Goal: Find specific page/section: Find specific page/section

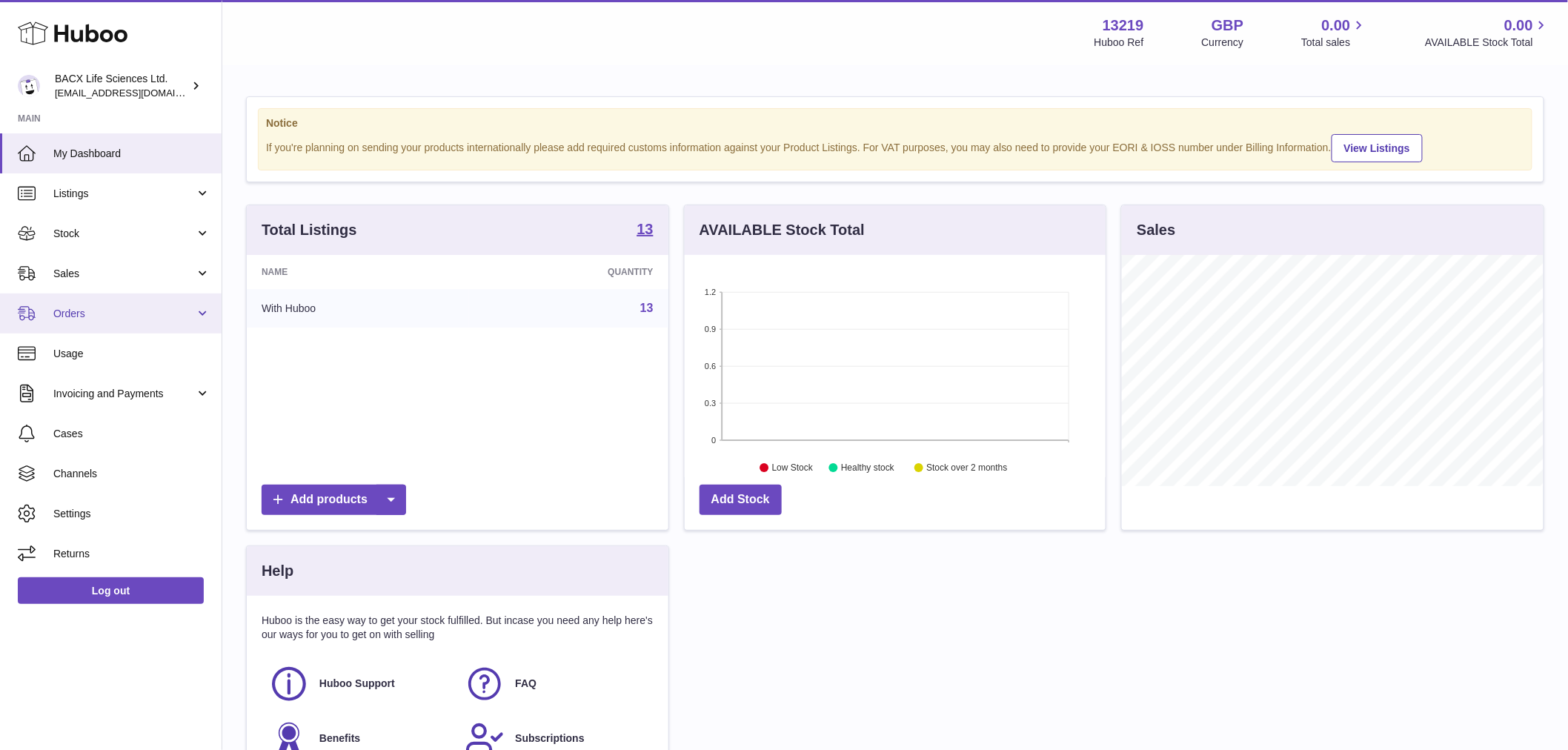
scroll to position [231, 420]
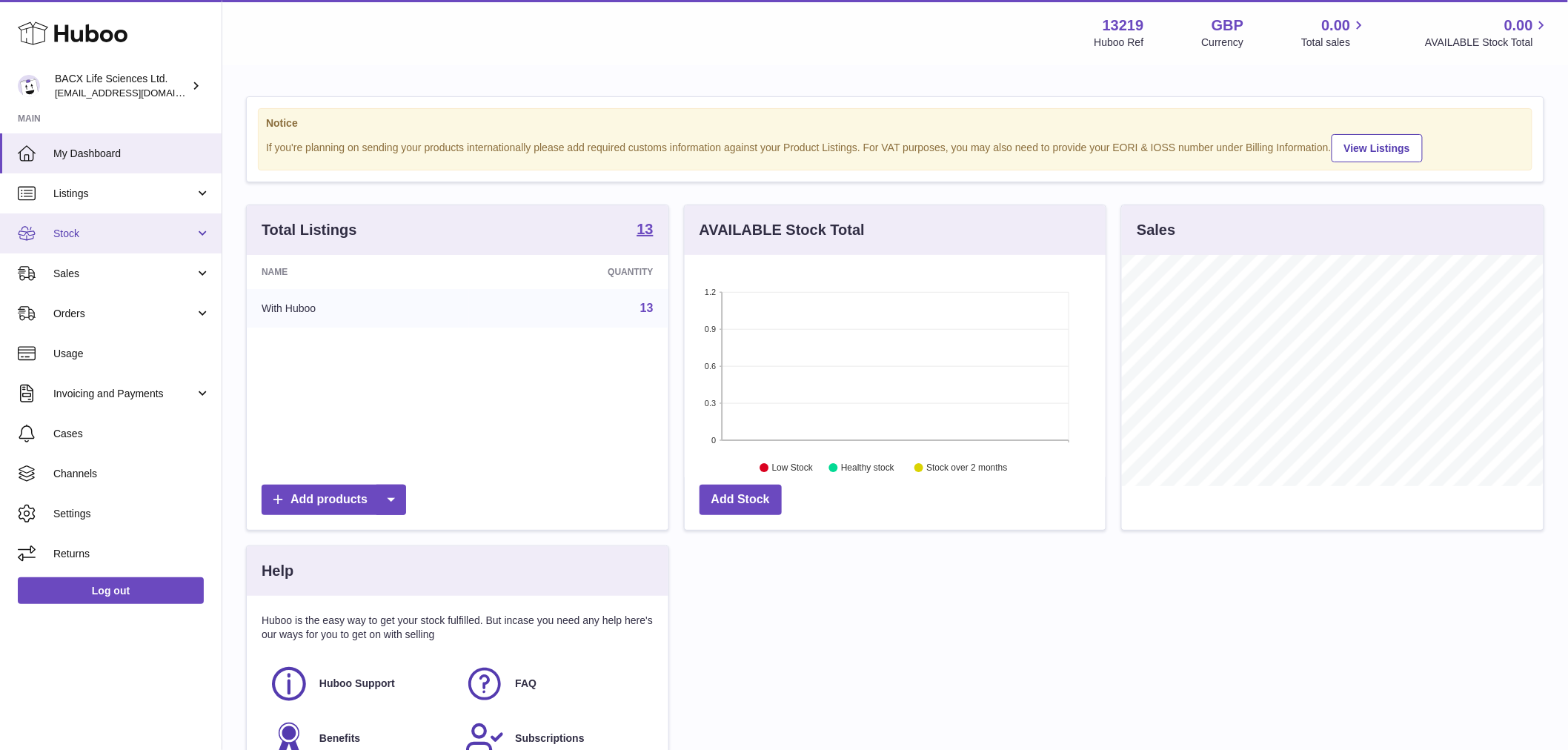
click at [84, 220] on link "Stock" at bounding box center [111, 233] width 221 height 40
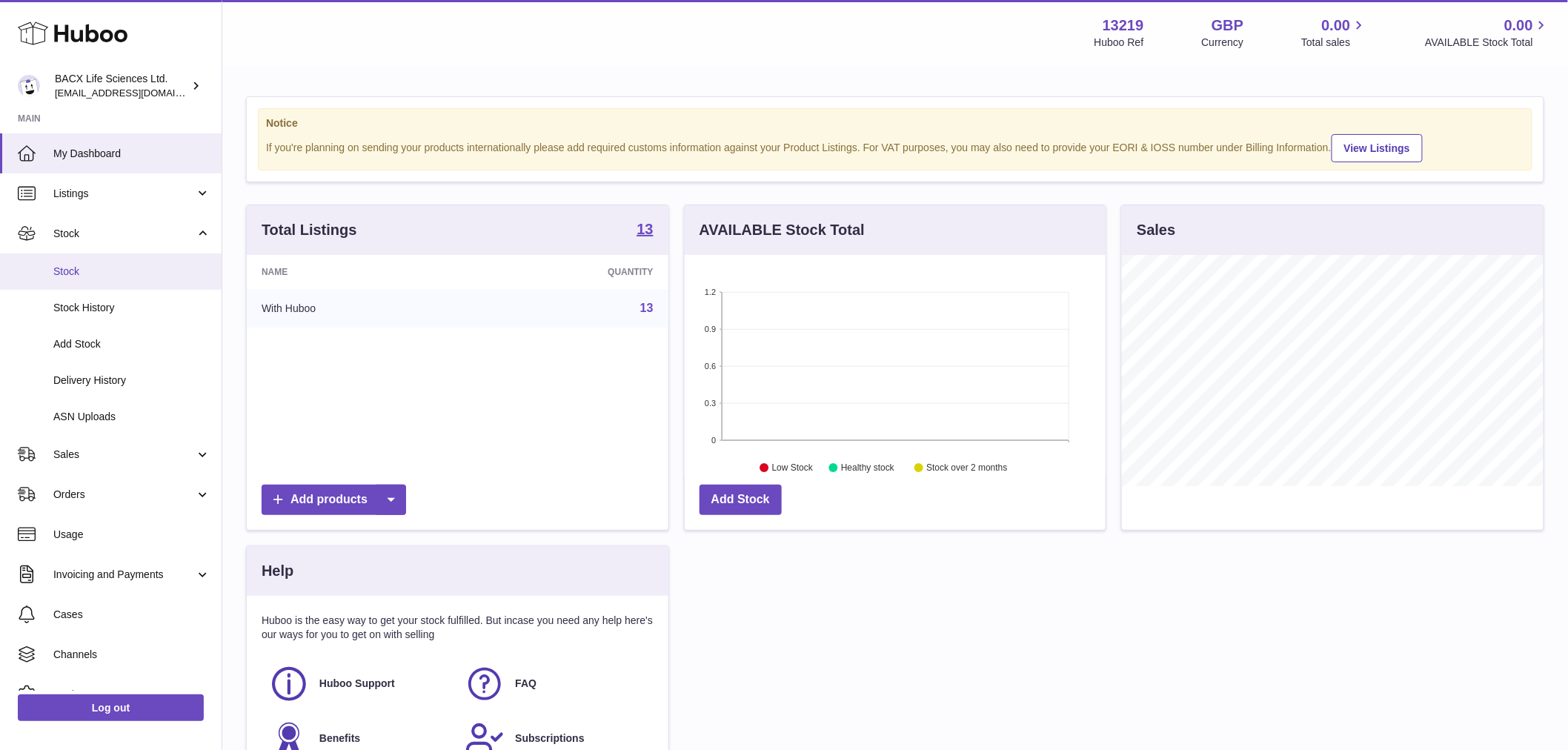
click at [102, 270] on span "Stock" at bounding box center [132, 271] width 157 height 14
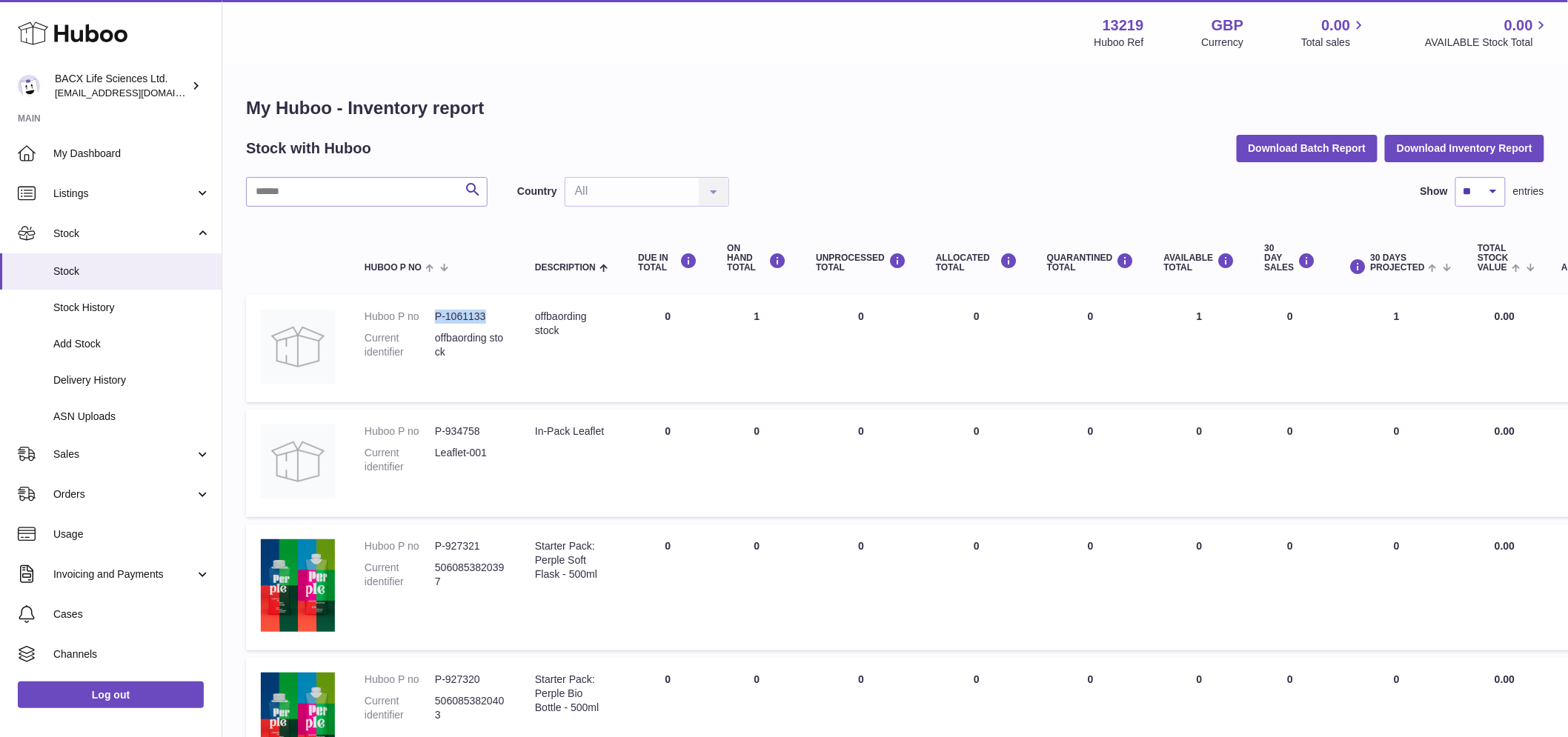
drag, startPoint x: 485, startPoint y: 317, endPoint x: 432, endPoint y: 317, distance: 53.0
click at [432, 317] on dl "Huboo P no P-1061133 Current identifier offbaording stock" at bounding box center [435, 339] width 141 height 57
copy dl "P-1061133"
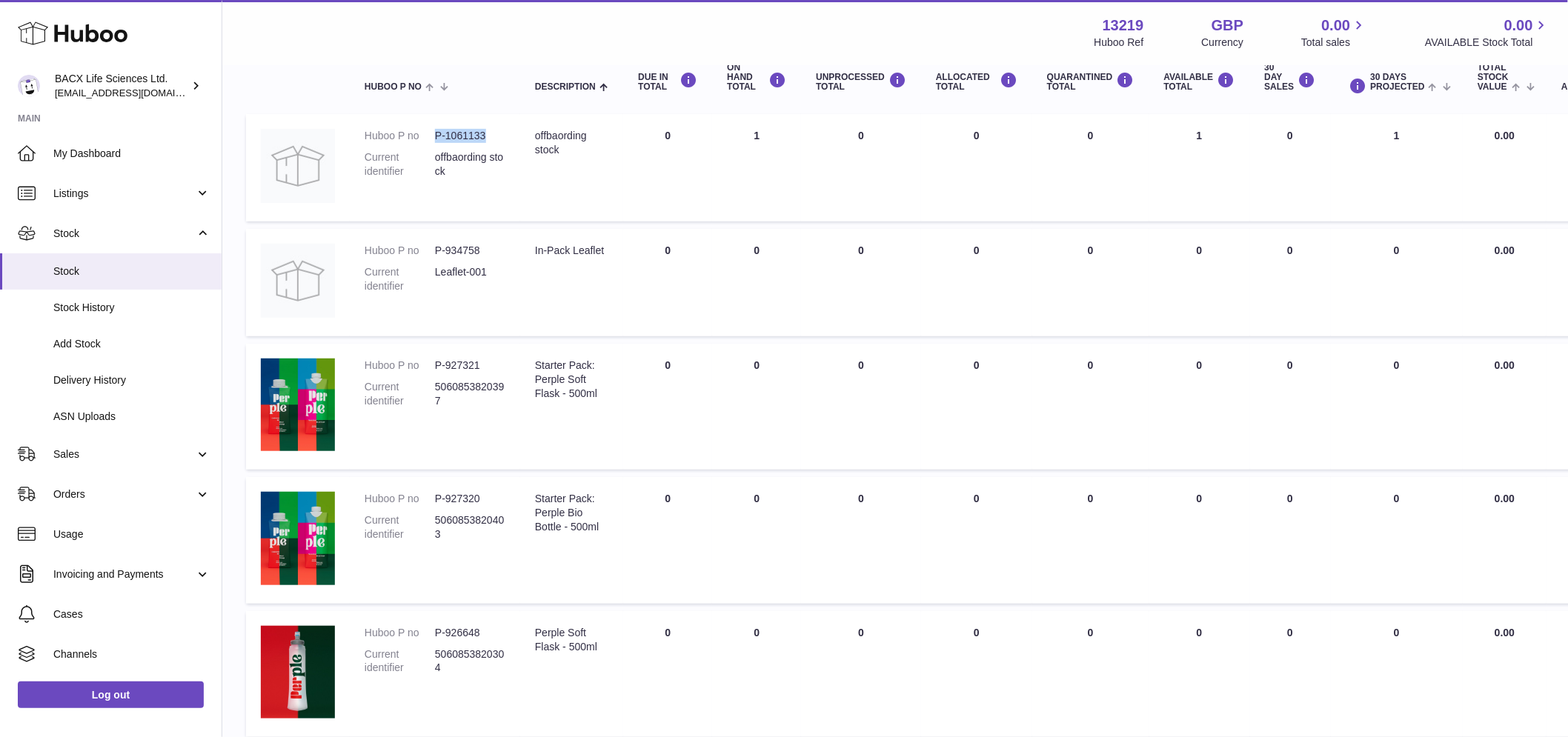
scroll to position [101, 0]
